Goal: Transaction & Acquisition: Purchase product/service

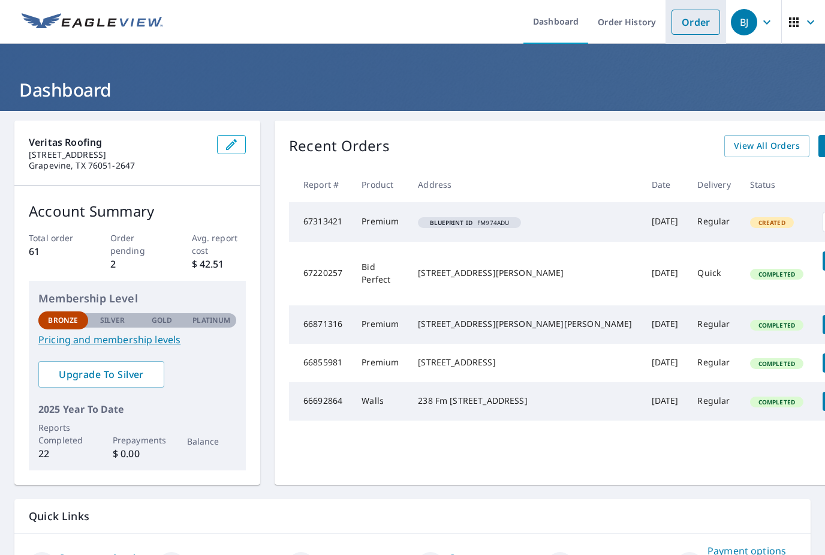
click at [695, 24] on link "Order" at bounding box center [695, 22] width 49 height 25
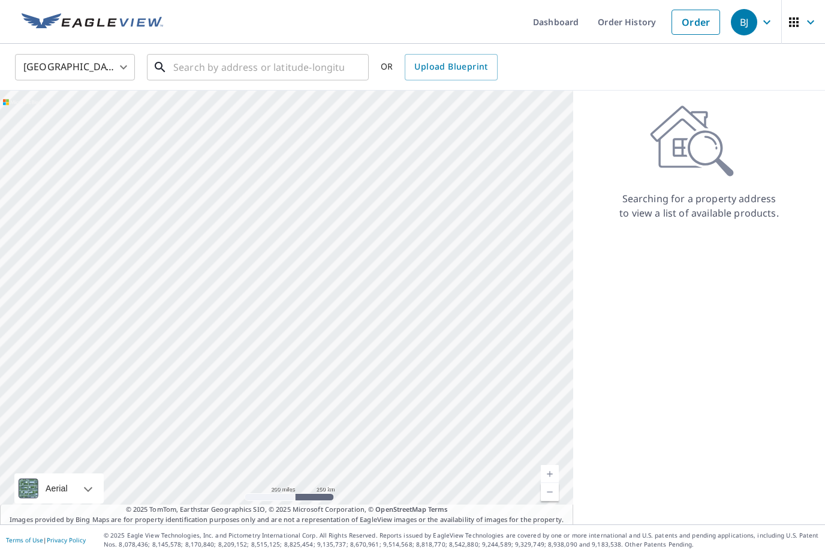
click at [326, 66] on input "text" at bounding box center [258, 67] width 171 height 34
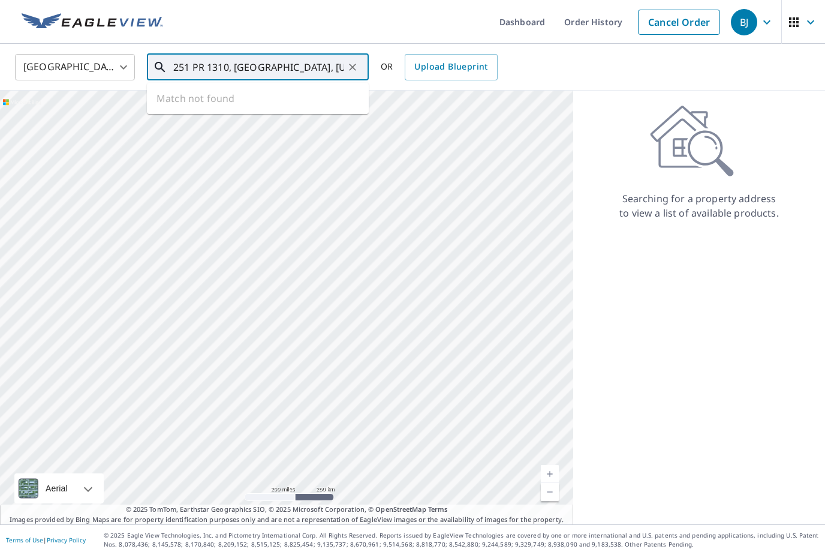
type input "251 PR 1310, Bridgeport, Texas"
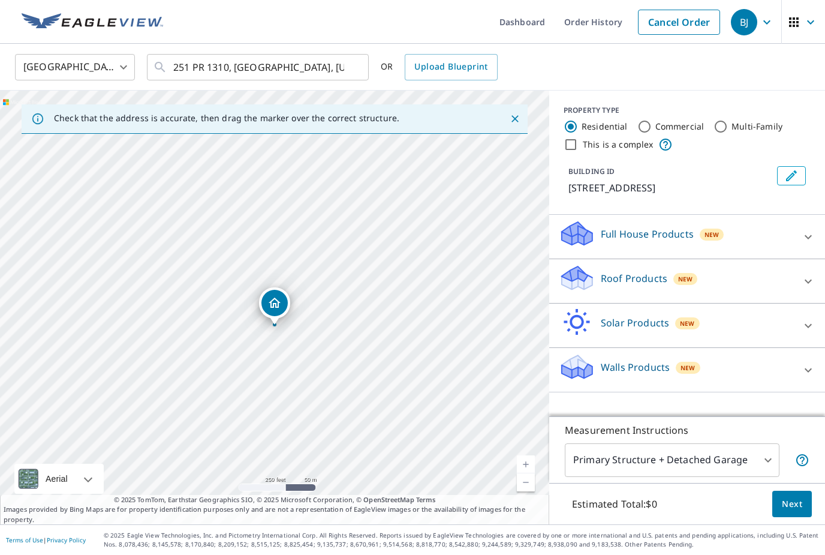
click at [805, 283] on icon at bounding box center [808, 281] width 7 height 4
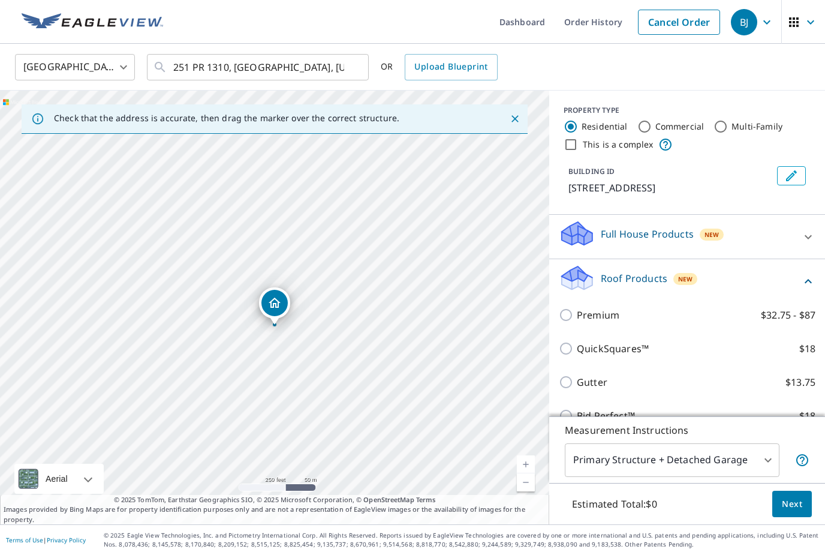
click at [591, 322] on p "Premium" at bounding box center [598, 315] width 43 height 14
click at [577, 322] on input "Premium $32.75 - $87" at bounding box center [568, 315] width 18 height 14
checkbox input "true"
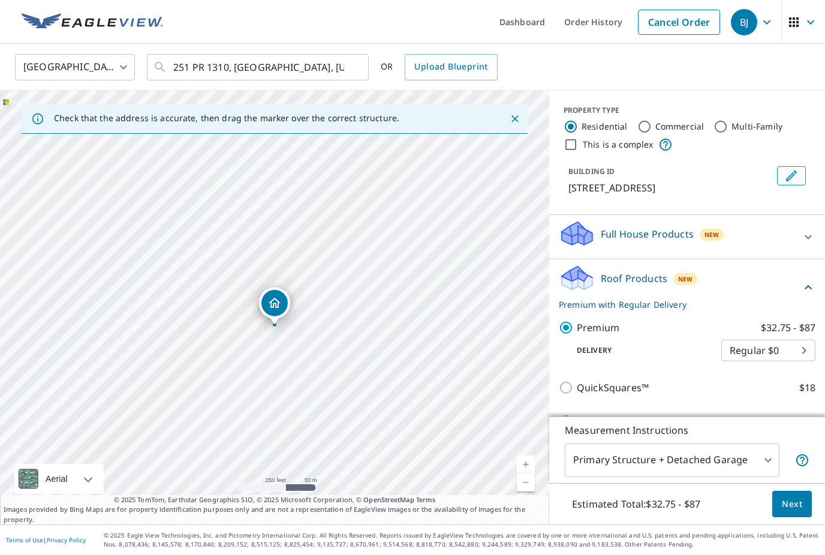
click at [797, 511] on span "Next" at bounding box center [792, 503] width 20 height 15
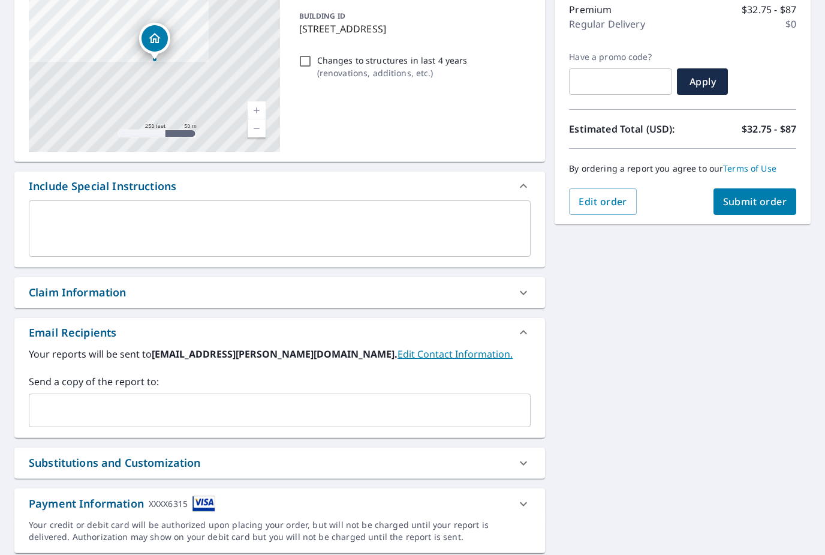
click at [771, 201] on span "Submit order" at bounding box center [755, 201] width 64 height 13
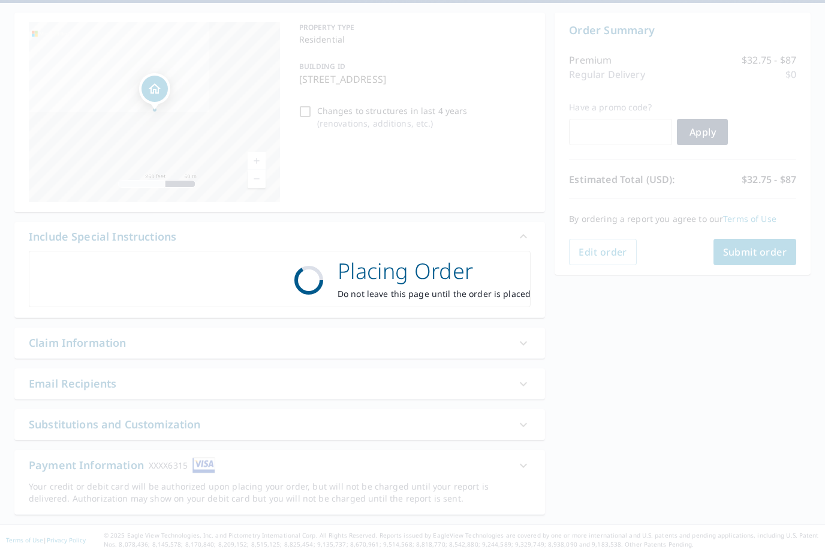
scroll to position [70, 0]
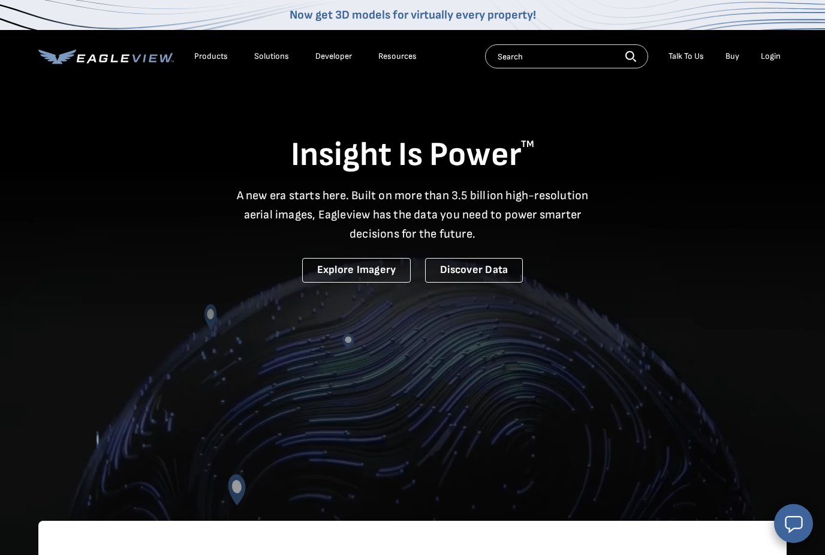
click at [774, 59] on div "Login" at bounding box center [771, 56] width 20 height 11
